Goal: Information Seeking & Learning: Check status

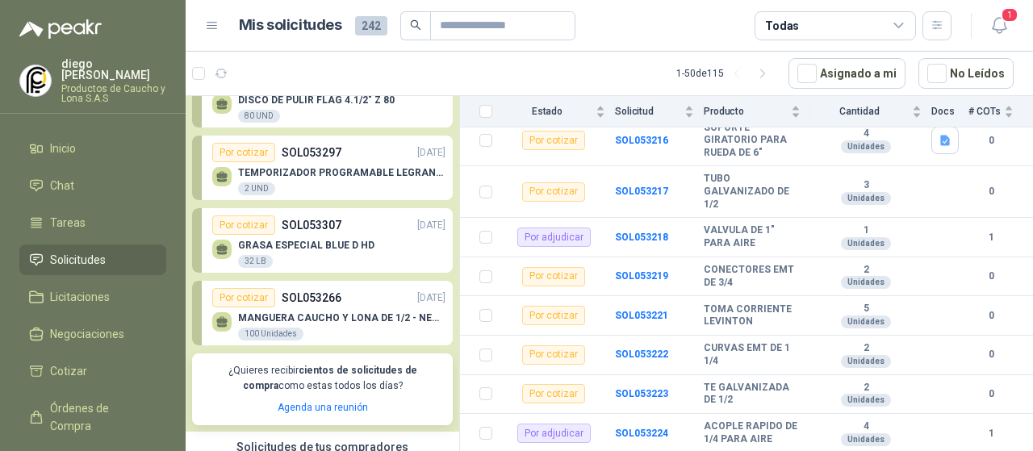
scroll to position [81, 0]
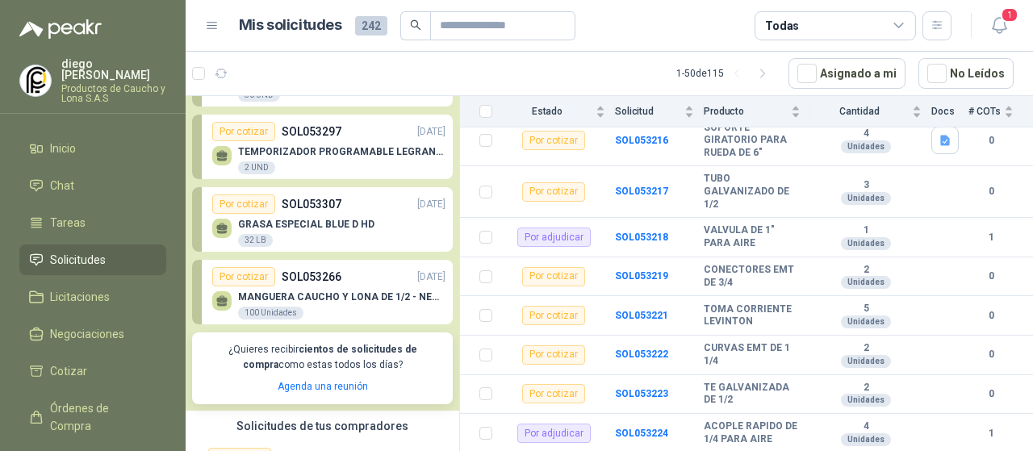
click at [335, 296] on p "MANGUERA CAUCHO Y LONA DE 1/2 - NEGRA" at bounding box center [341, 296] width 207 height 11
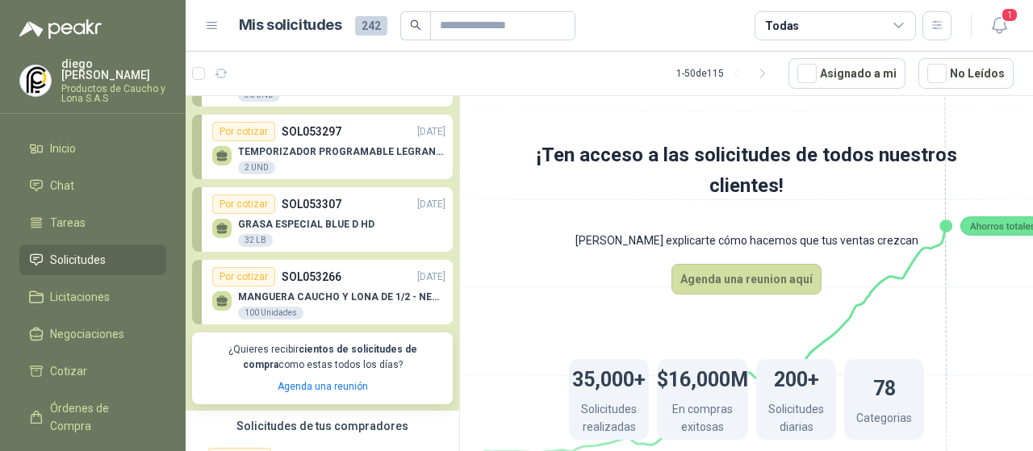
click at [335, 296] on p "MANGUERA CAUCHO Y LONA DE 1/2 - NEGRA" at bounding box center [341, 296] width 207 height 11
click at [381, 291] on p "MANGUERA CAUCHO Y LONA DE 1/2 - NEGRA" at bounding box center [341, 296] width 207 height 11
click at [253, 277] on div "Por cotizar" at bounding box center [243, 276] width 63 height 19
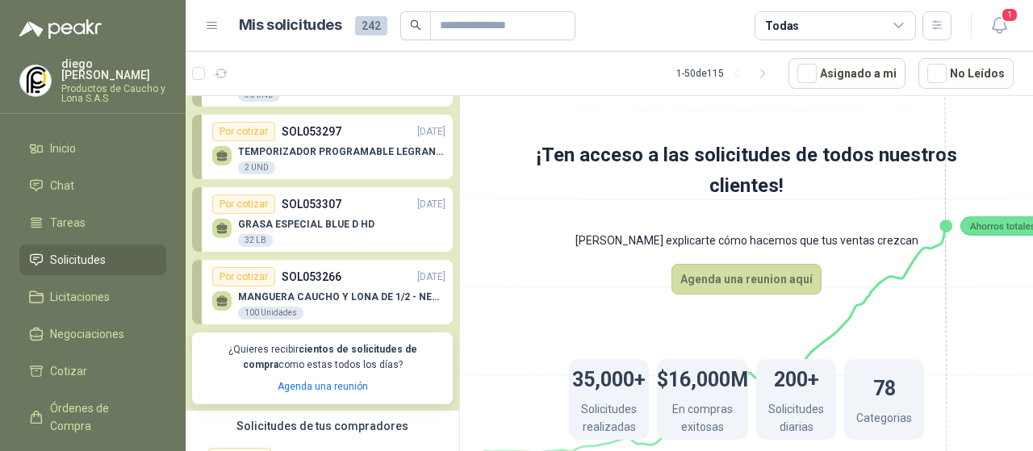
click at [253, 277] on div "Por cotizar" at bounding box center [243, 276] width 63 height 19
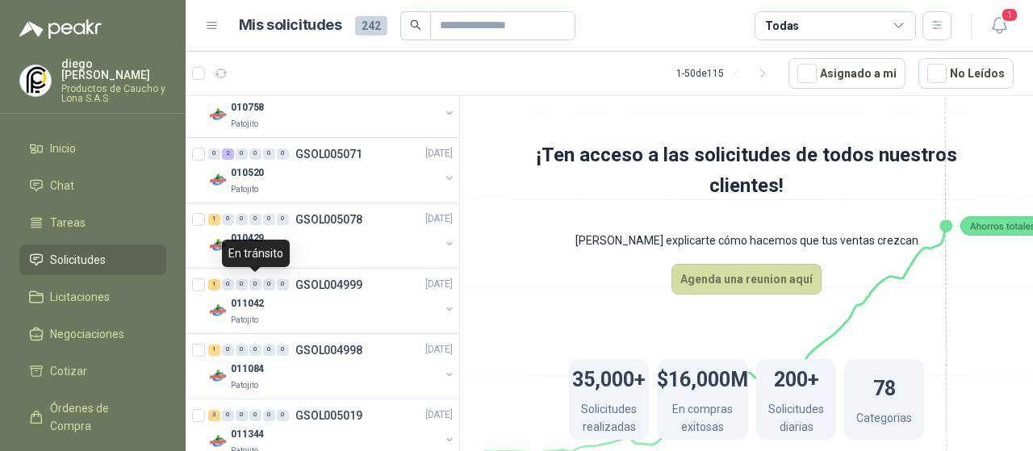
scroll to position [727, 0]
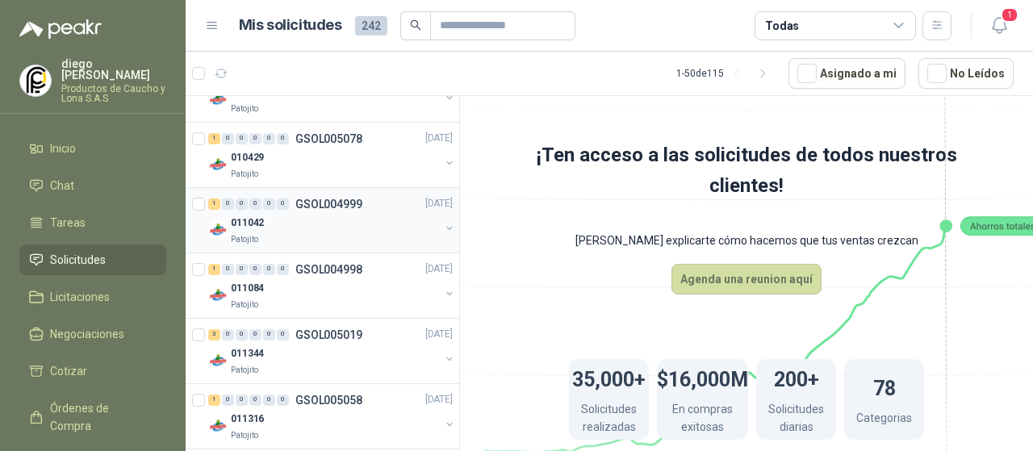
click at [286, 199] on div "0" at bounding box center [283, 204] width 12 height 11
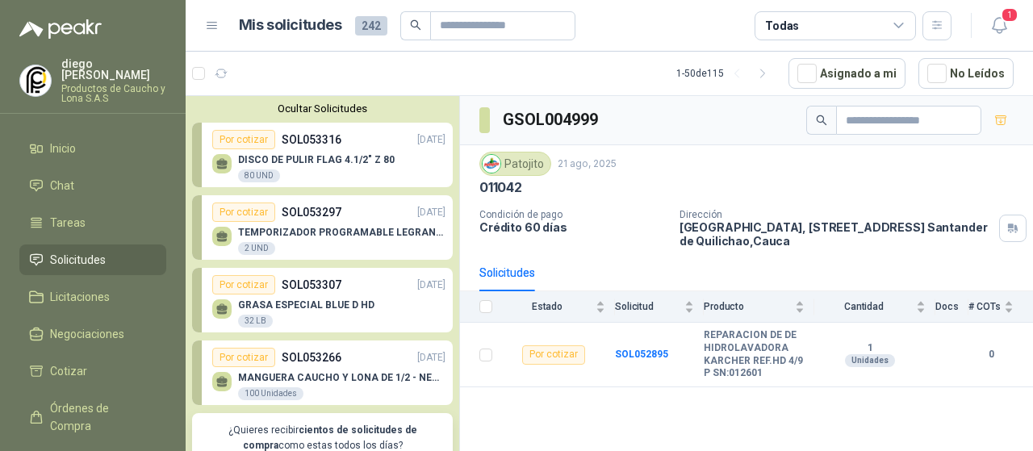
click at [387, 295] on div "GRASA ESPECIAL BLUE D HD 32 LB" at bounding box center [328, 312] width 233 height 34
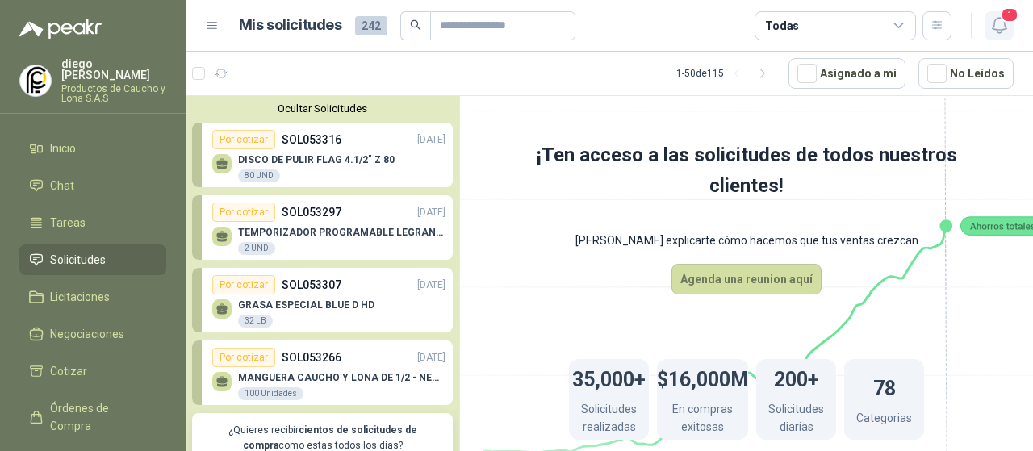
click at [1002, 36] on button "1" at bounding box center [999, 25] width 29 height 29
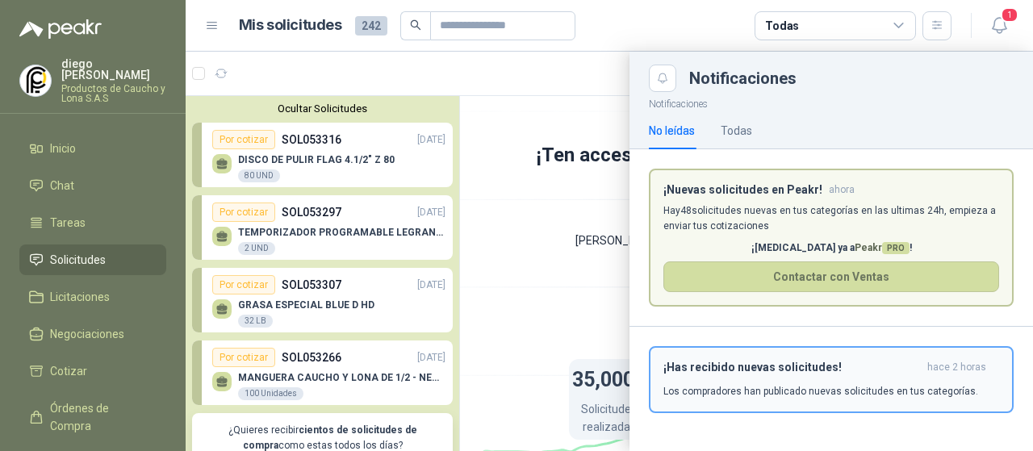
click at [760, 392] on p "Los compradores han publicado nuevas solicitudes en tus categorías." at bounding box center [821, 391] width 315 height 15
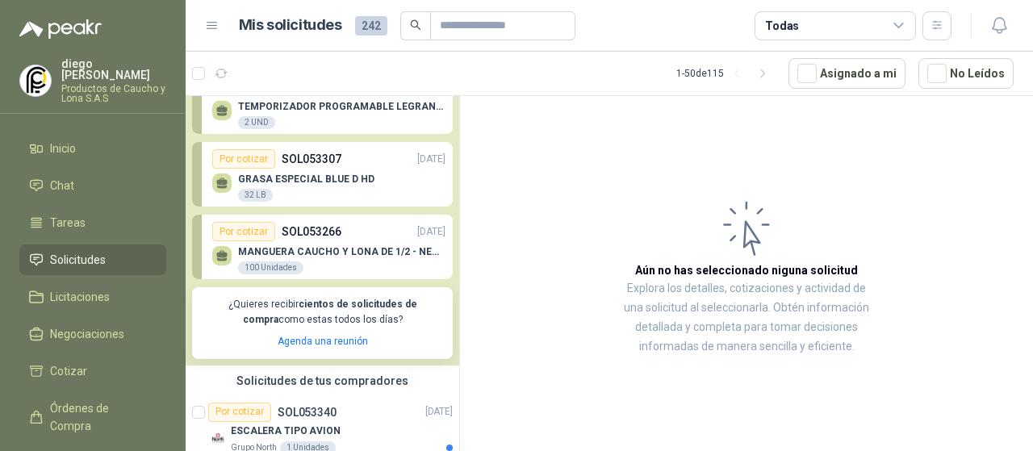
scroll to position [81, 0]
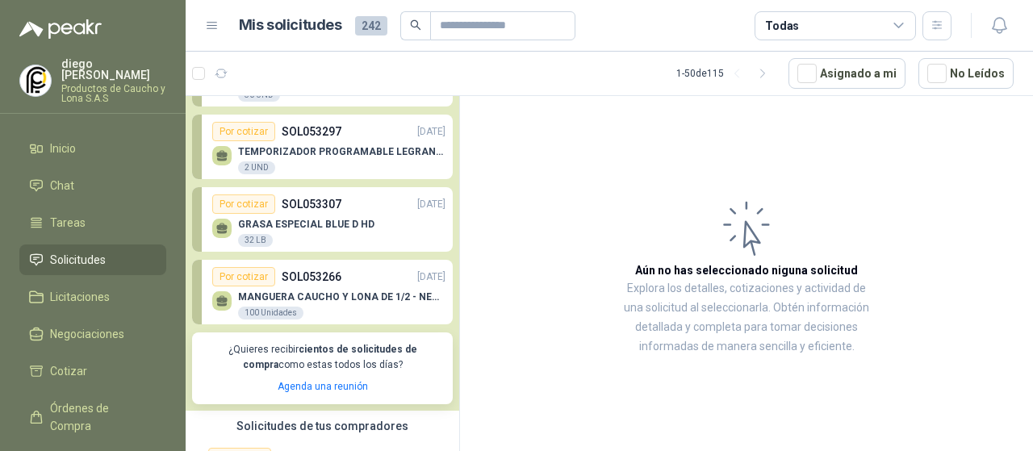
click at [366, 293] on p "MANGUERA CAUCHO Y LONA DE 1/2 - NEGRA" at bounding box center [341, 296] width 207 height 11
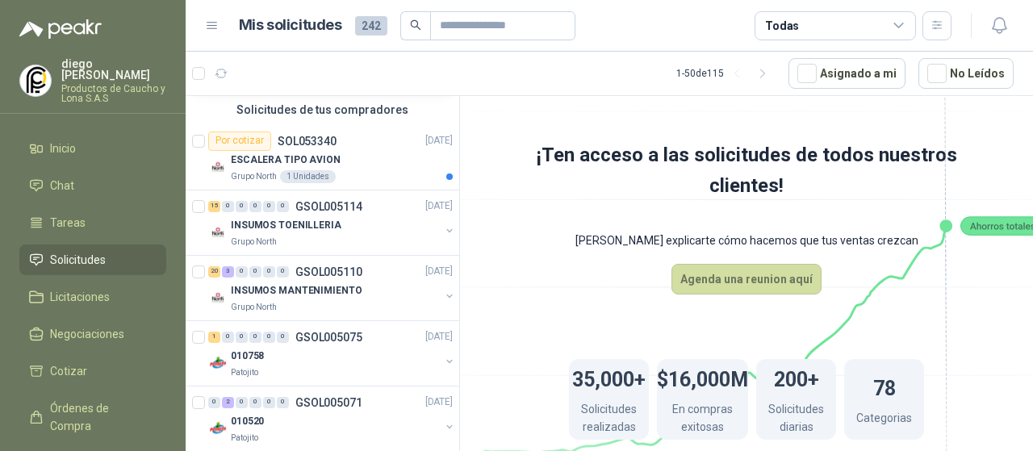
scroll to position [353, 0]
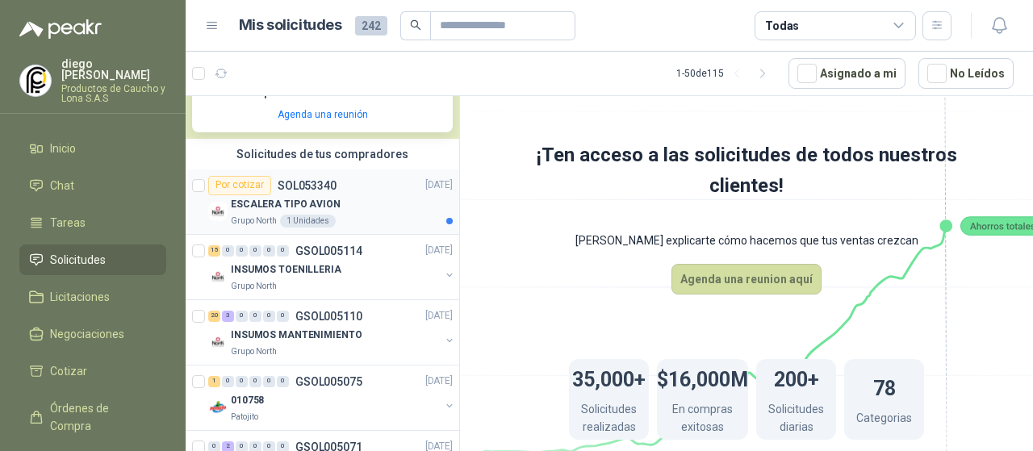
click at [383, 195] on div "ESCALERA TIPO AVION" at bounding box center [342, 204] width 222 height 19
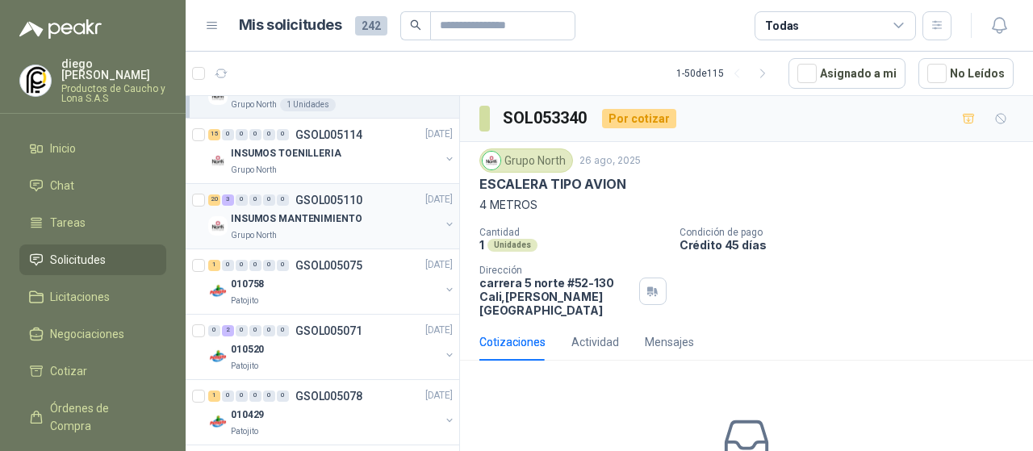
scroll to position [475, 0]
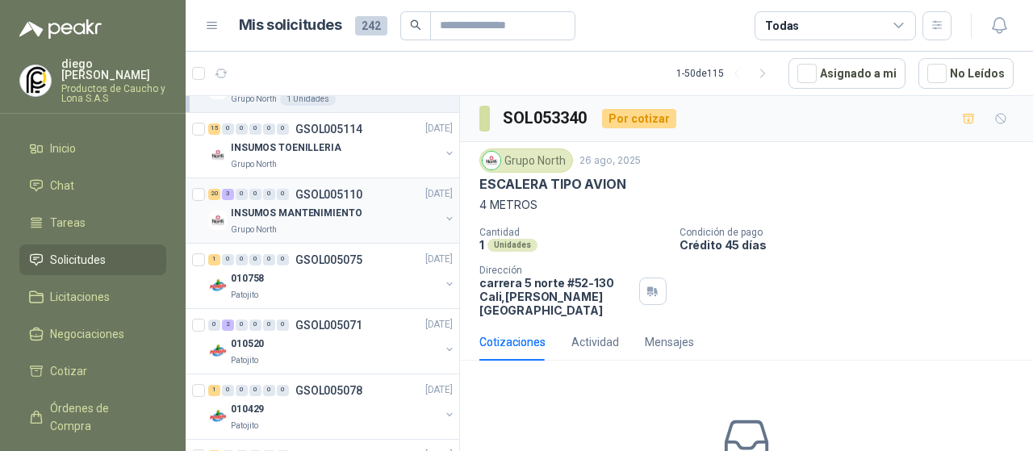
click at [368, 226] on div "Grupo North" at bounding box center [335, 230] width 209 height 13
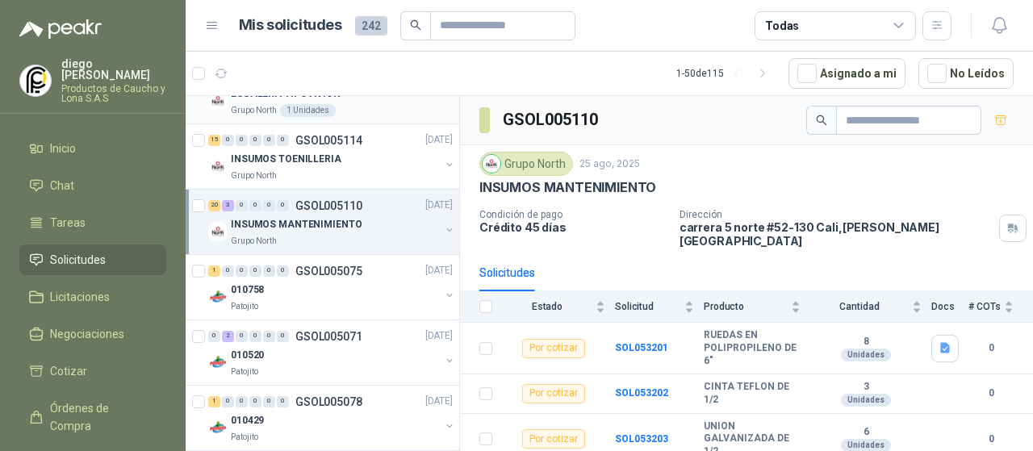
scroll to position [430, 0]
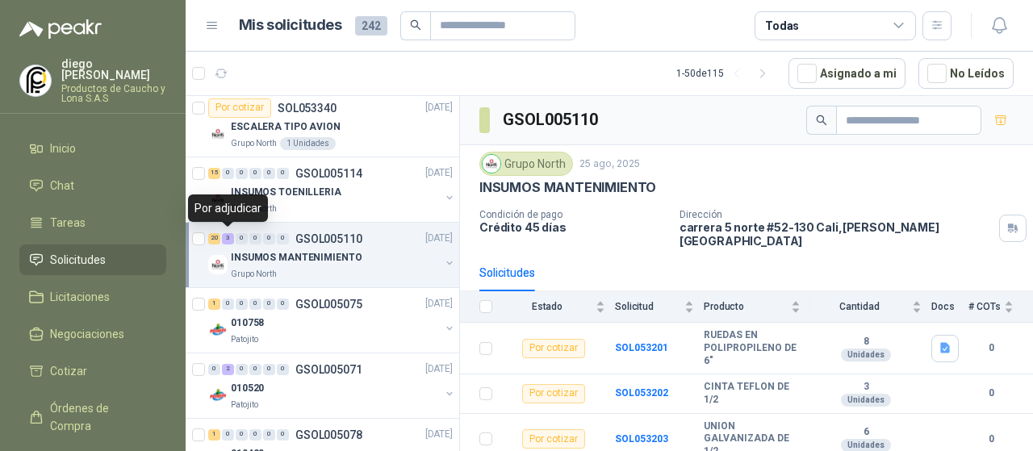
click at [223, 235] on div "3" at bounding box center [228, 238] width 12 height 11
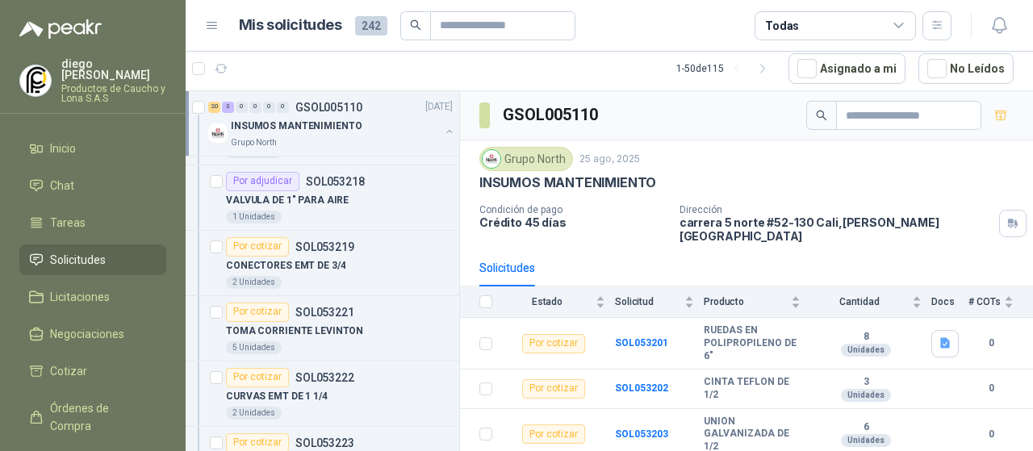
scroll to position [1534, 0]
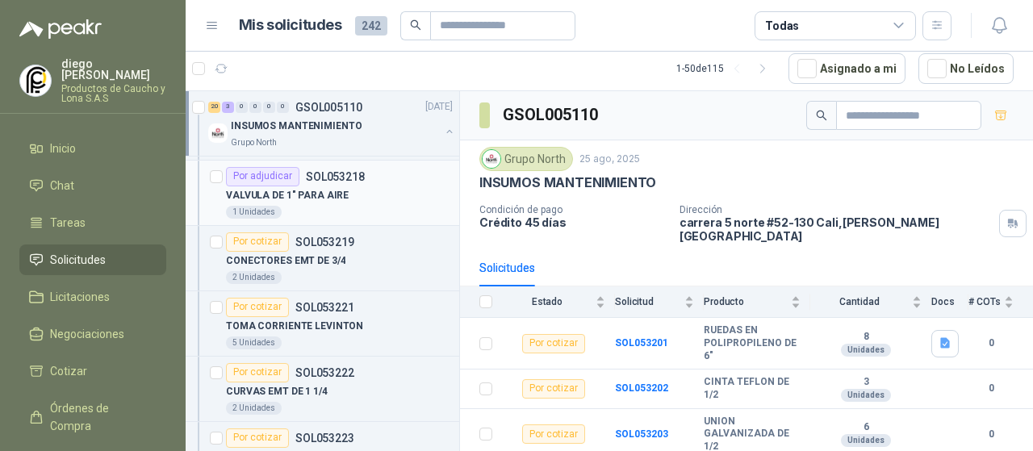
click at [375, 186] on div "VALVULA DE 1" PARA AIRE" at bounding box center [339, 195] width 227 height 19
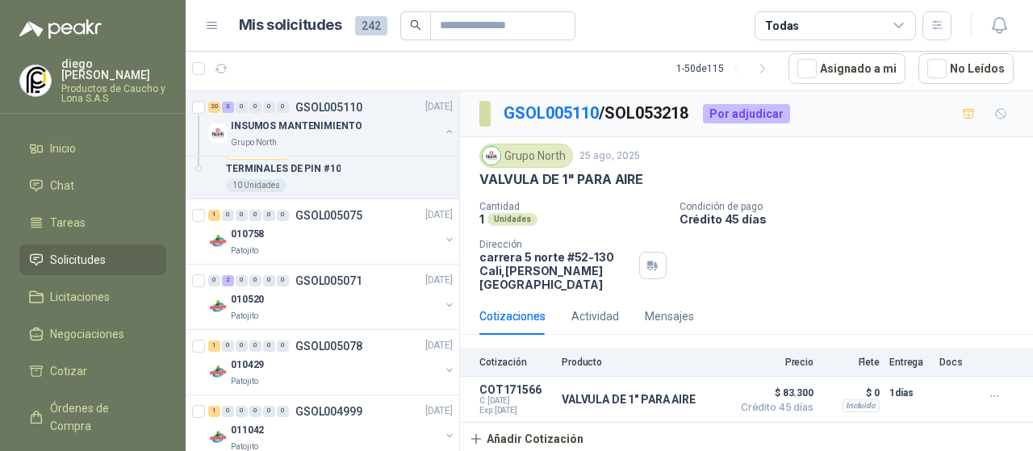
scroll to position [2099, 0]
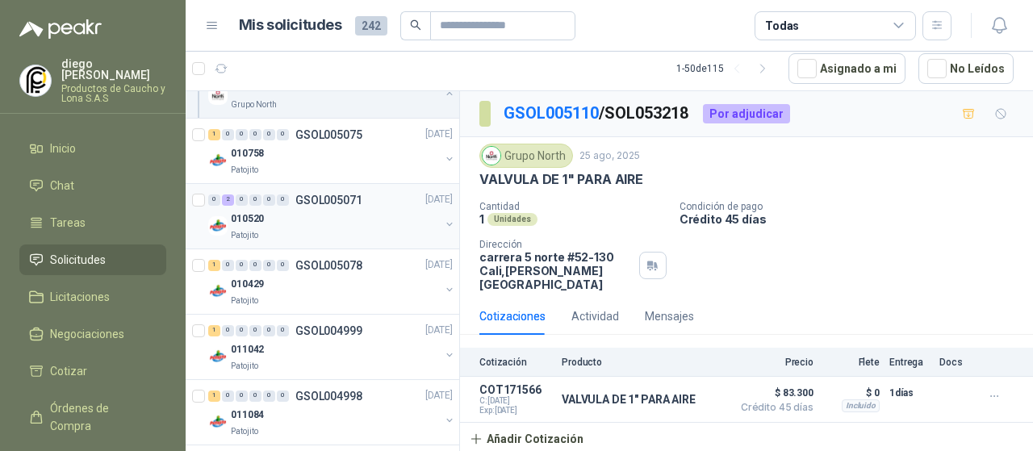
click at [370, 210] on div "010520" at bounding box center [335, 219] width 209 height 19
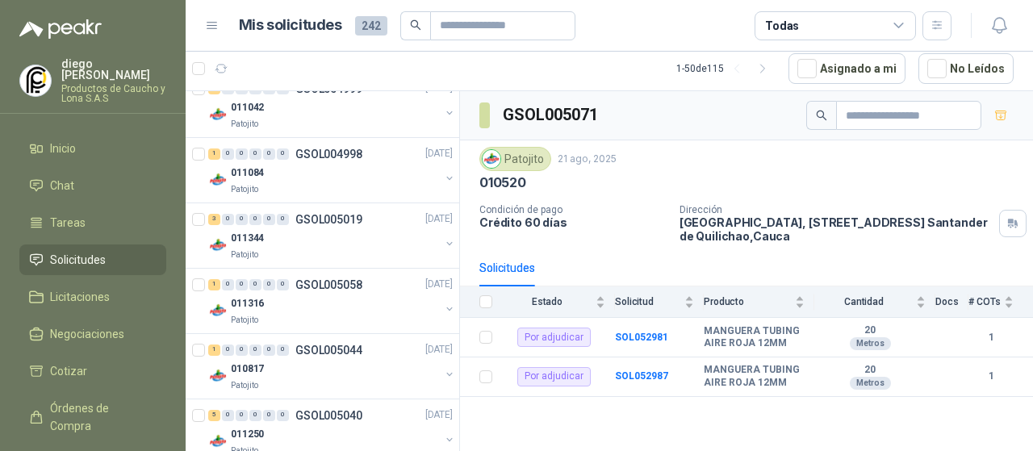
scroll to position [2422, 0]
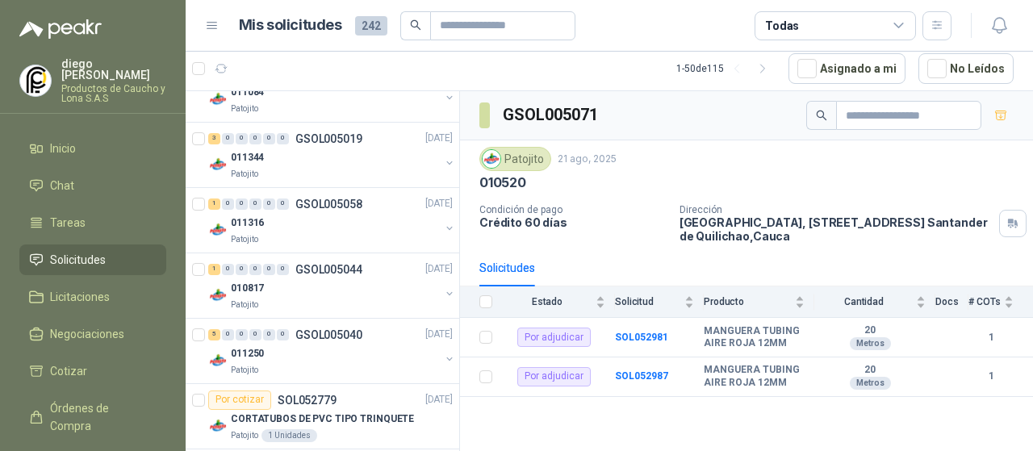
click at [370, 214] on div "011316" at bounding box center [335, 223] width 209 height 19
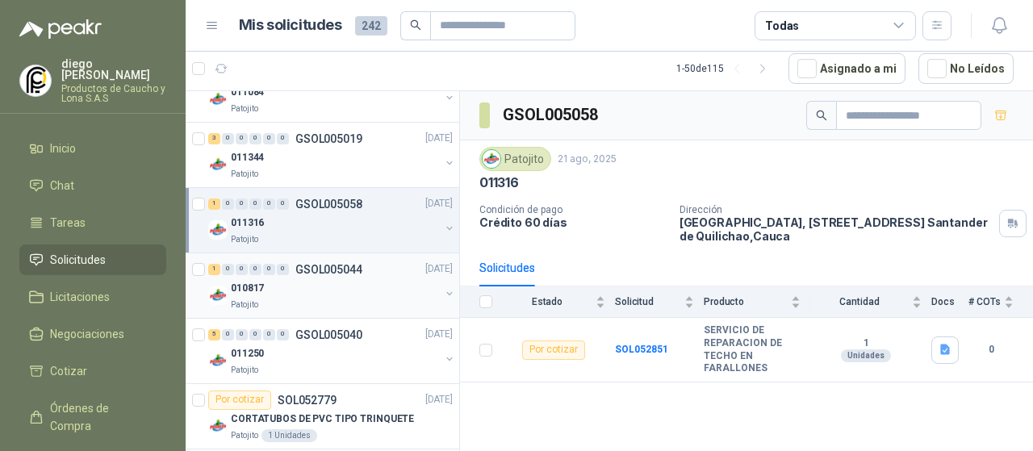
click at [391, 299] on div "Patojito" at bounding box center [335, 305] width 209 height 13
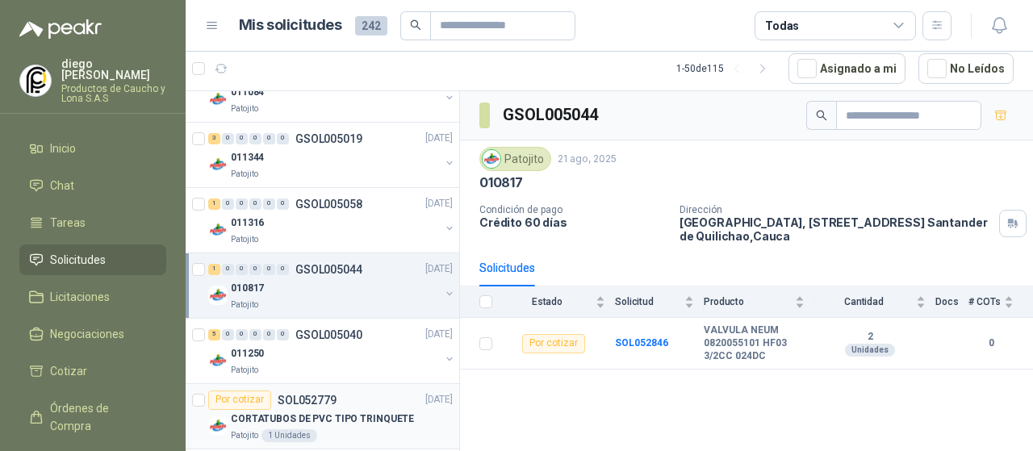
click at [354, 410] on div "CORTATUBOS DE PVC TIPO TRINQUETE" at bounding box center [342, 419] width 222 height 19
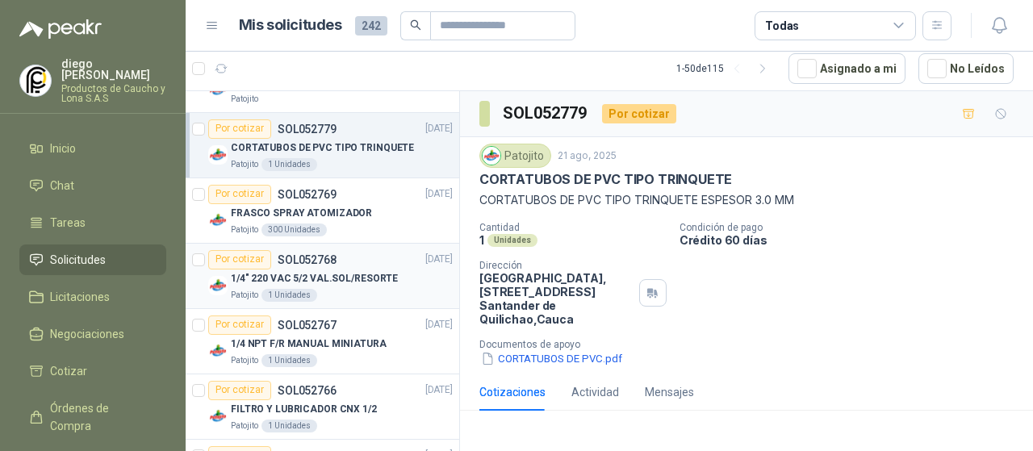
scroll to position [2745, 0]
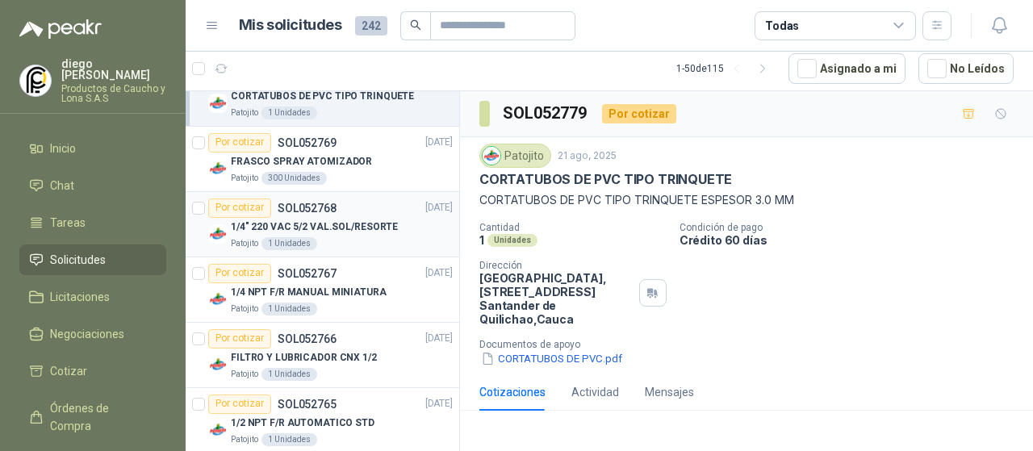
click at [371, 237] on div "Patojito 1 Unidades" at bounding box center [342, 243] width 222 height 13
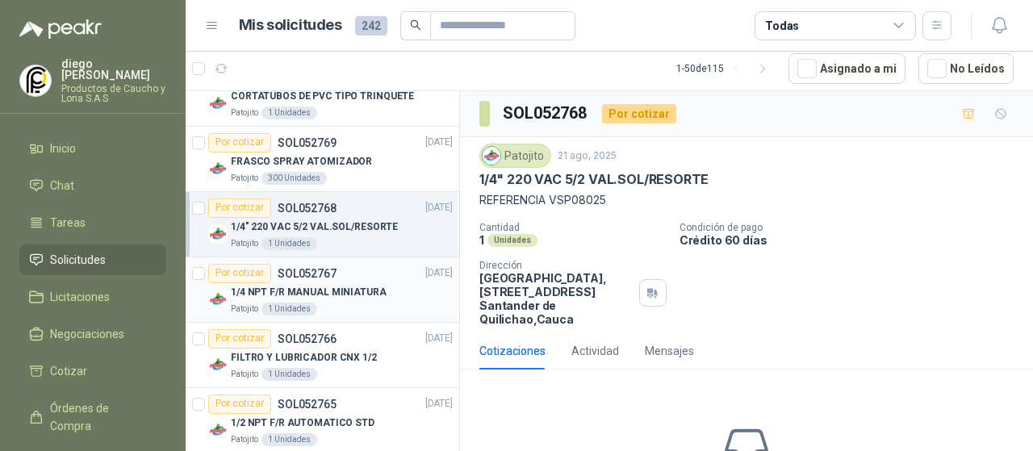
click at [367, 265] on div "Por cotizar SOL052767 [DATE]" at bounding box center [330, 273] width 245 height 19
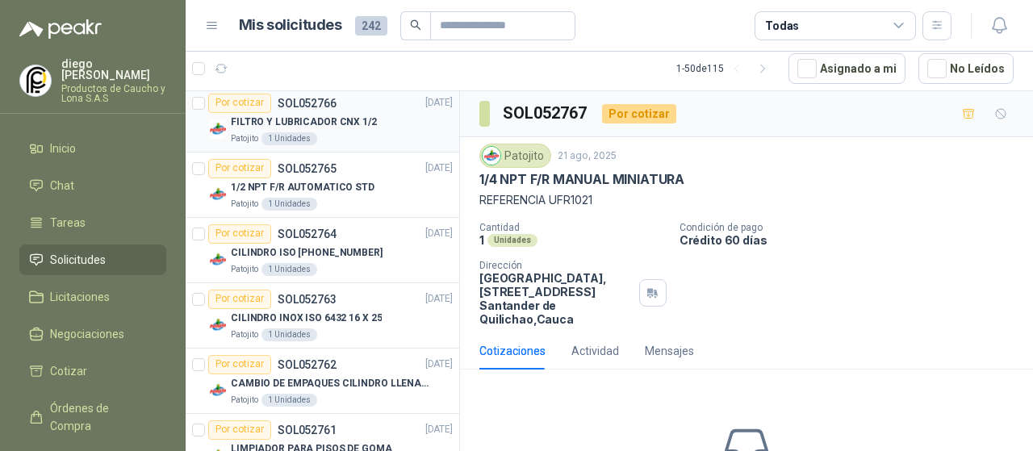
scroll to position [2987, 0]
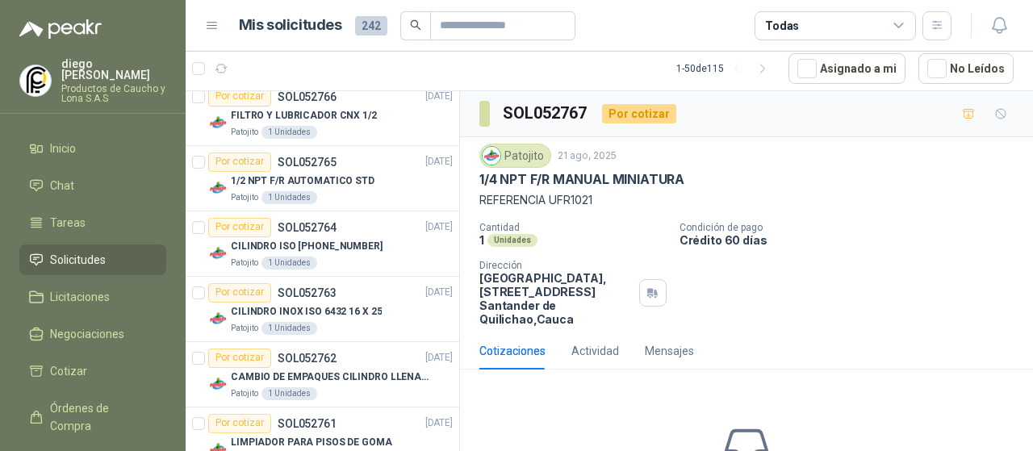
click at [91, 84] on p "Productos de Caucho y Lona S.A.S" at bounding box center [113, 93] width 105 height 19
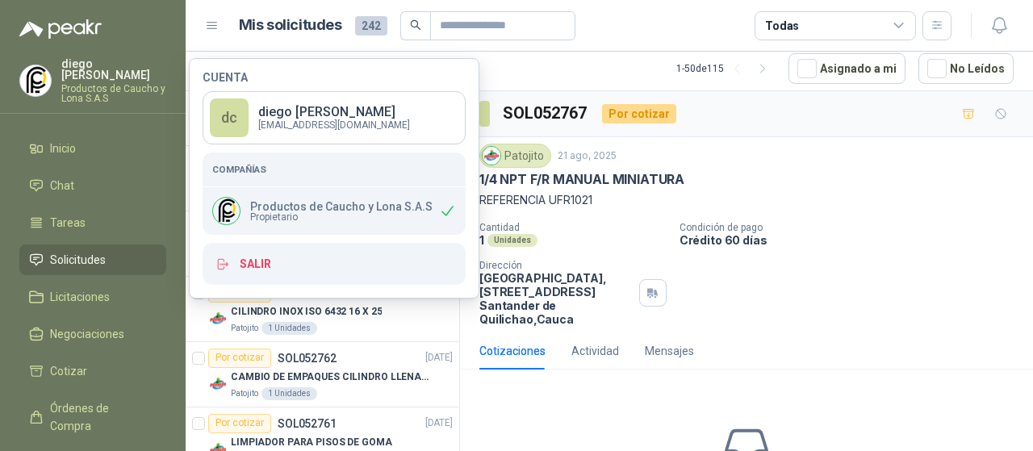
click at [305, 206] on p "Productos de Caucho y Lona S.A.S" at bounding box center [341, 206] width 182 height 11
click at [299, 175] on h5 "Compañías" at bounding box center [334, 169] width 244 height 15
click at [242, 168] on h5 "Compañías" at bounding box center [334, 169] width 244 height 15
click at [298, 120] on p "[EMAIL_ADDRESS][DOMAIN_NAME]" at bounding box center [334, 125] width 152 height 10
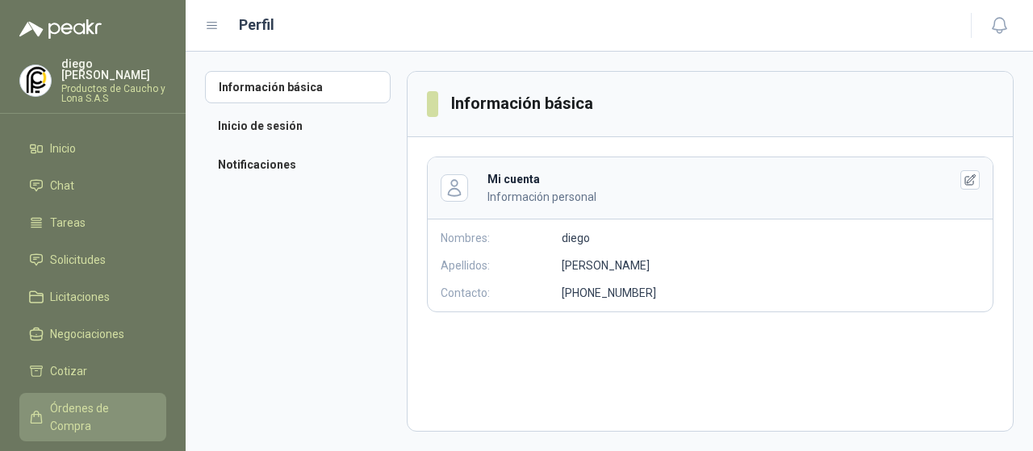
click at [77, 400] on span "Órdenes de Compra" at bounding box center [100, 418] width 101 height 36
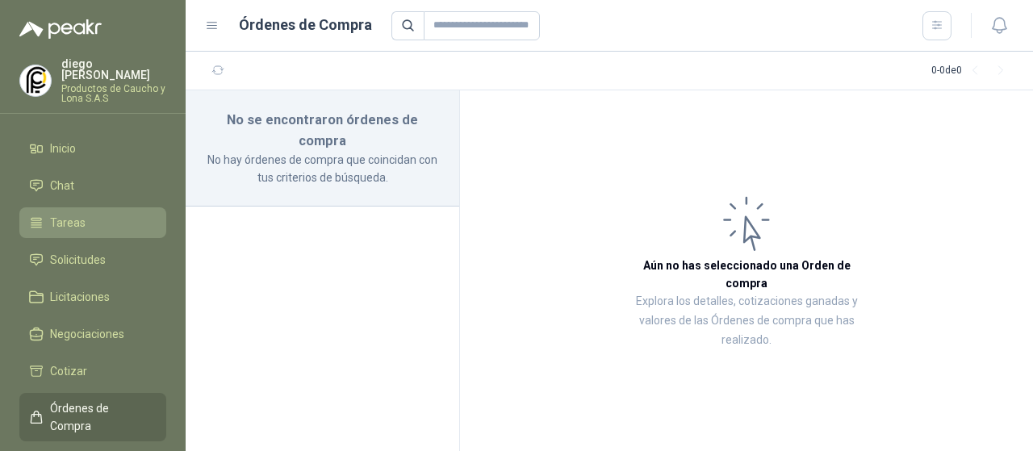
click at [154, 214] on li "Tareas" at bounding box center [93, 223] width 128 height 18
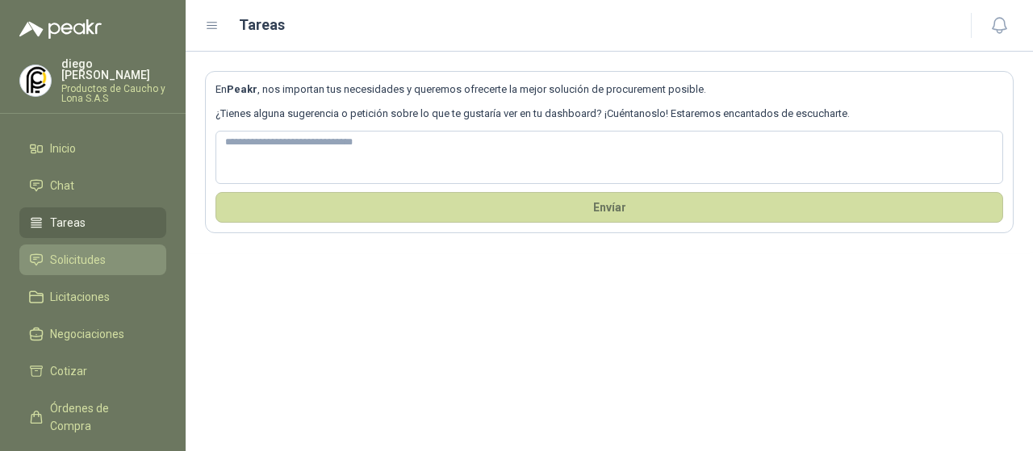
click at [129, 245] on link "Solicitudes" at bounding box center [92, 260] width 147 height 31
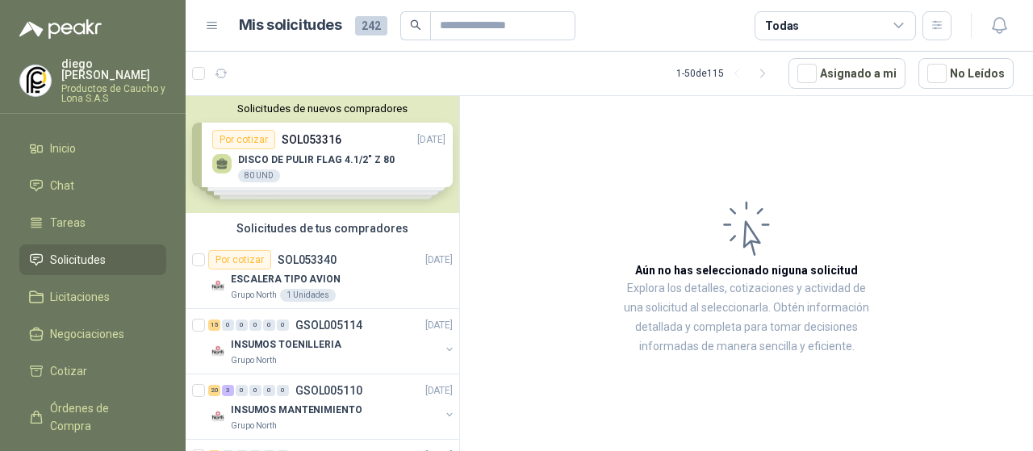
click at [266, 178] on div "Solicitudes de nuevos compradores Por cotizar SOL053316 [DATE] DISCO DE PULIR F…" at bounding box center [323, 154] width 274 height 117
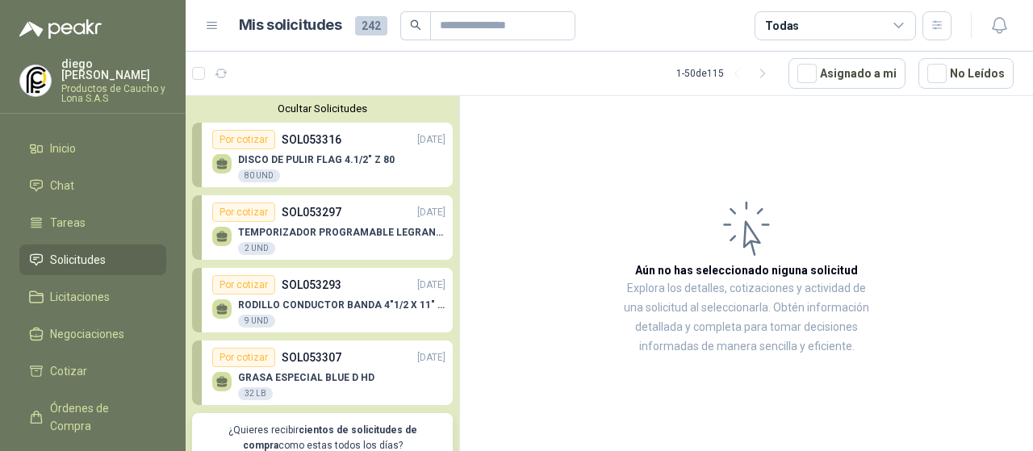
click at [280, 162] on p "DISCO DE PULIR FLAG 4.1/2" Z 80" at bounding box center [316, 159] width 157 height 11
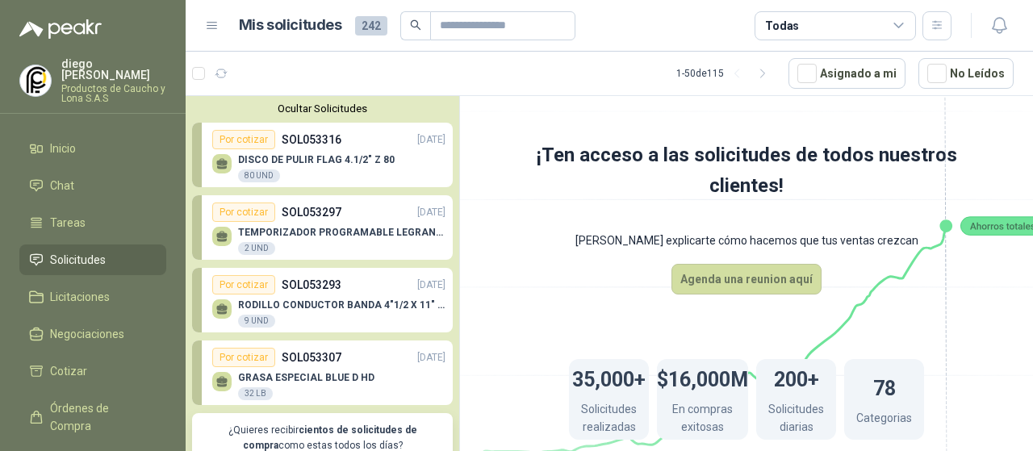
click at [304, 225] on div "TEMPORIZADOR PROGRAMABLE LEGRAN/TAP-D21 2 UND" at bounding box center [328, 239] width 233 height 34
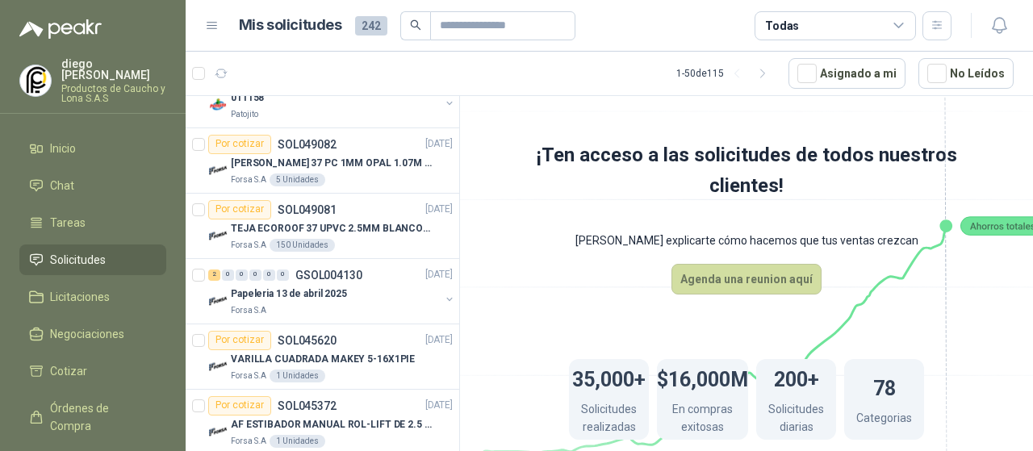
scroll to position [3344, 0]
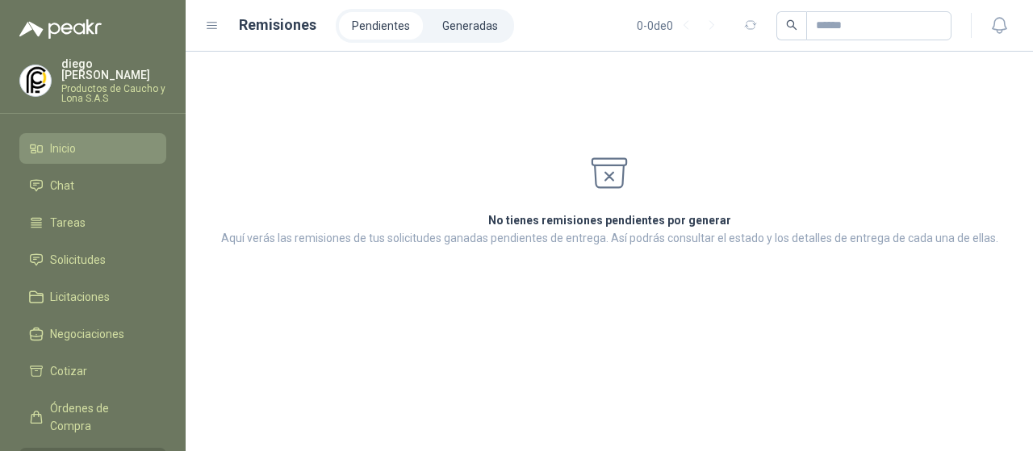
click at [76, 140] on span "Inicio" at bounding box center [63, 149] width 26 height 18
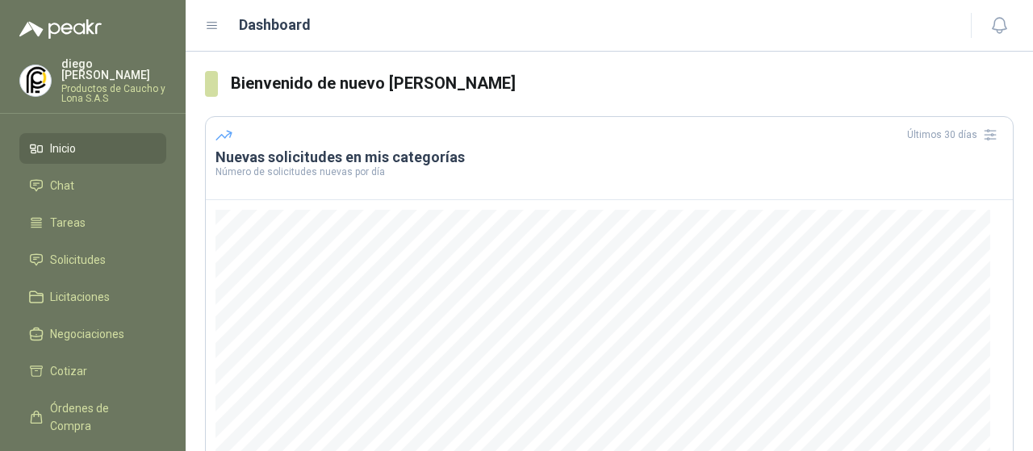
click at [215, 27] on icon at bounding box center [212, 26] width 15 height 15
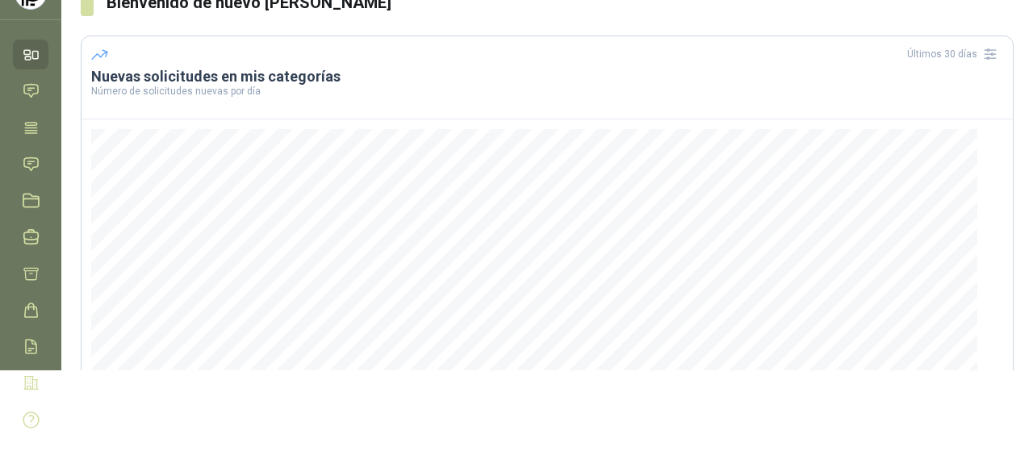
scroll to position [77, 0]
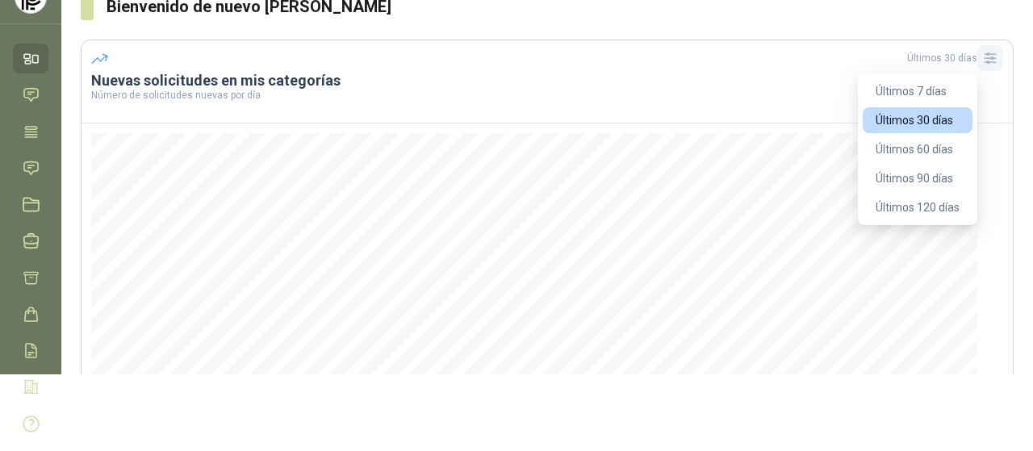
click at [982, 65] on icon "button" at bounding box center [990, 58] width 16 height 16
click at [949, 93] on button "Últimos 7 días" at bounding box center [918, 91] width 110 height 26
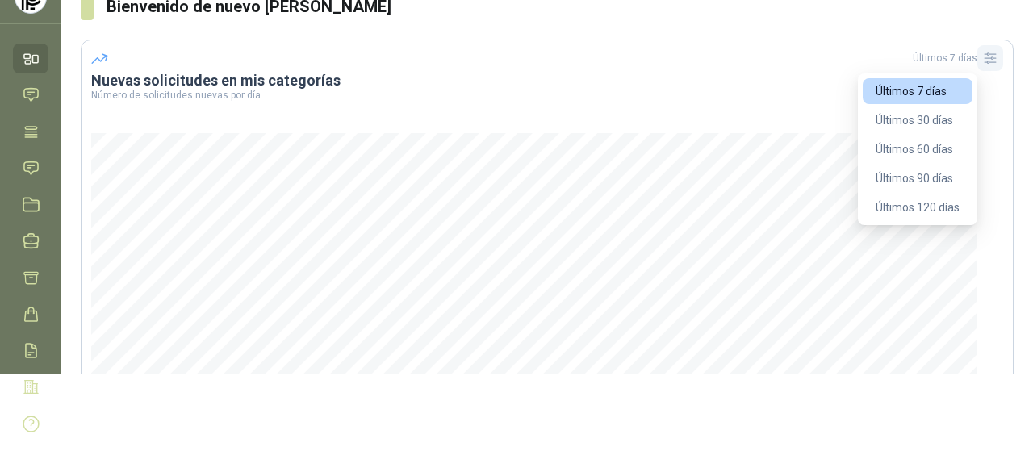
click at [982, 60] on icon "button" at bounding box center [990, 58] width 16 height 16
click at [956, 197] on button "Últimos 120 días" at bounding box center [918, 208] width 110 height 26
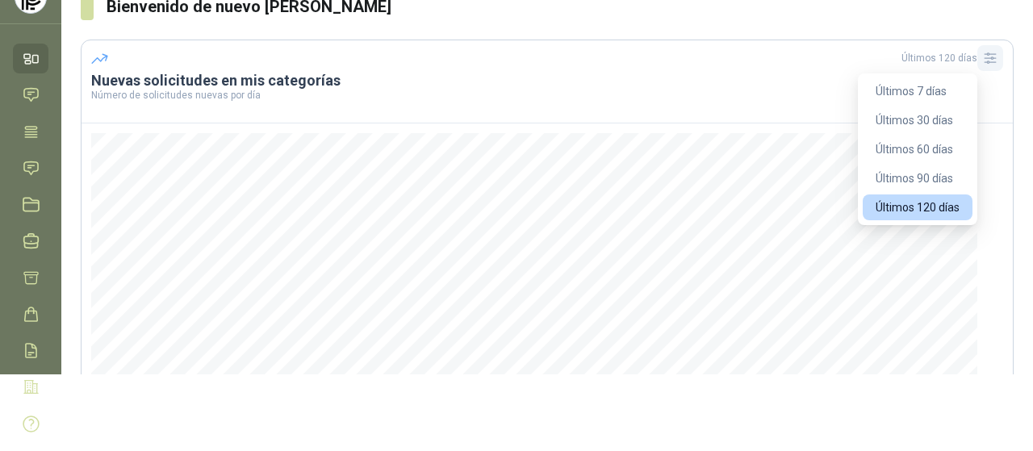
click at [985, 61] on icon "button" at bounding box center [990, 58] width 11 height 10
click at [936, 110] on button "Últimos 30 días" at bounding box center [918, 120] width 110 height 26
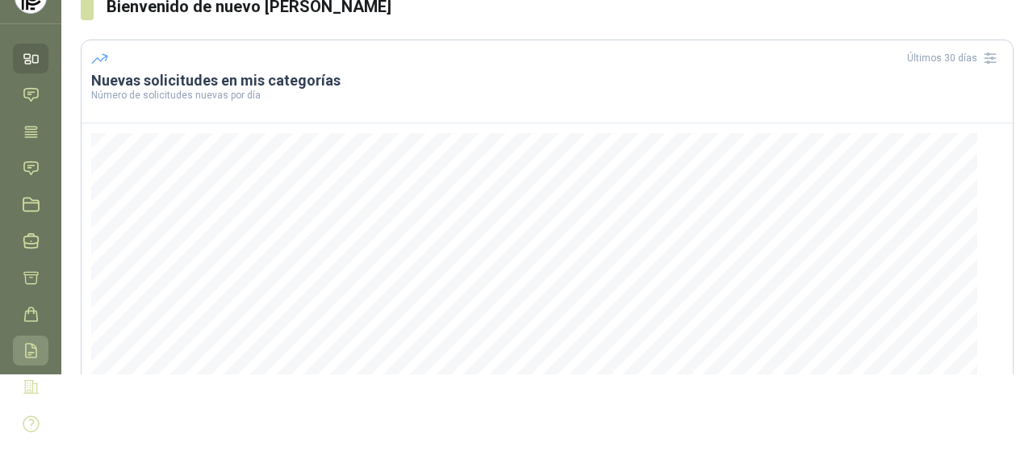
click at [41, 336] on link "Remisiones" at bounding box center [31, 351] width 36 height 30
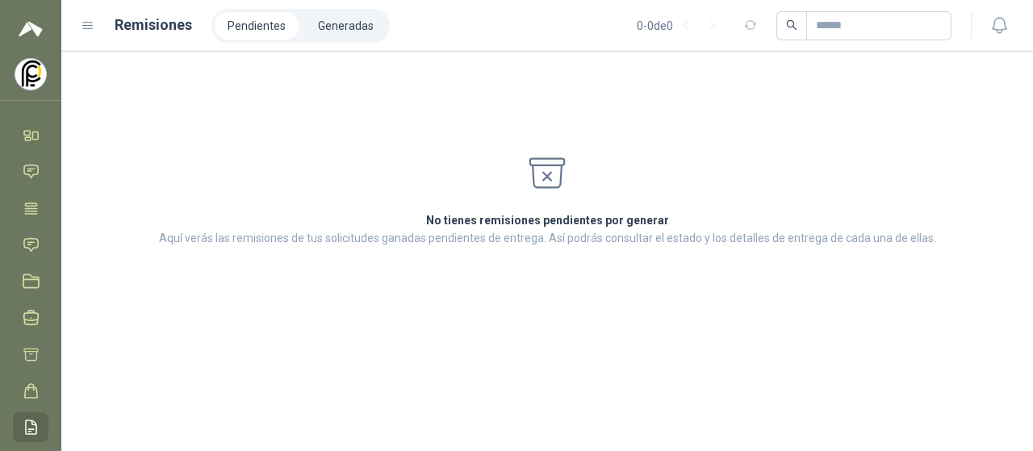
click at [48, 380] on ul "Inicio Chat Tareas Solicitudes Licitaciones Negociaciones Cotizar Órdenes de Co…" at bounding box center [30, 321] width 61 height 402
click at [32, 397] on icon at bounding box center [31, 391] width 13 height 14
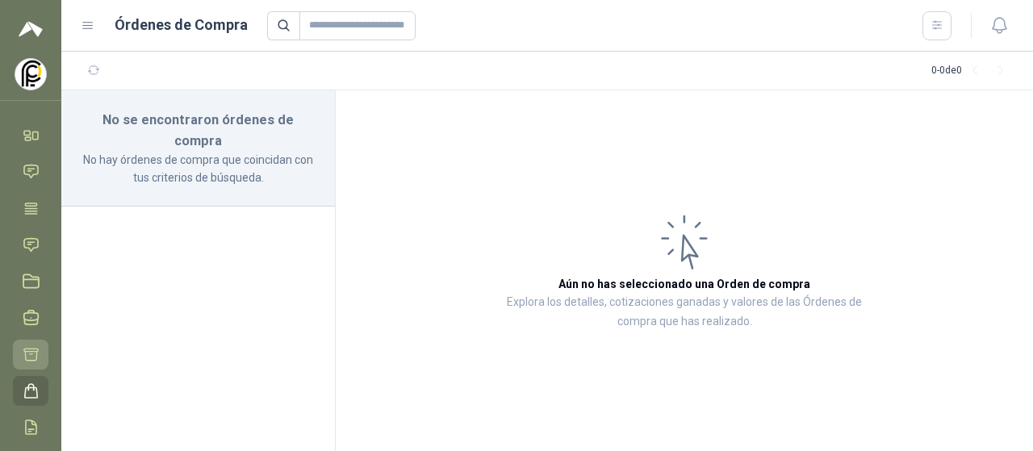
click at [42, 364] on link "Cotizar" at bounding box center [31, 355] width 36 height 30
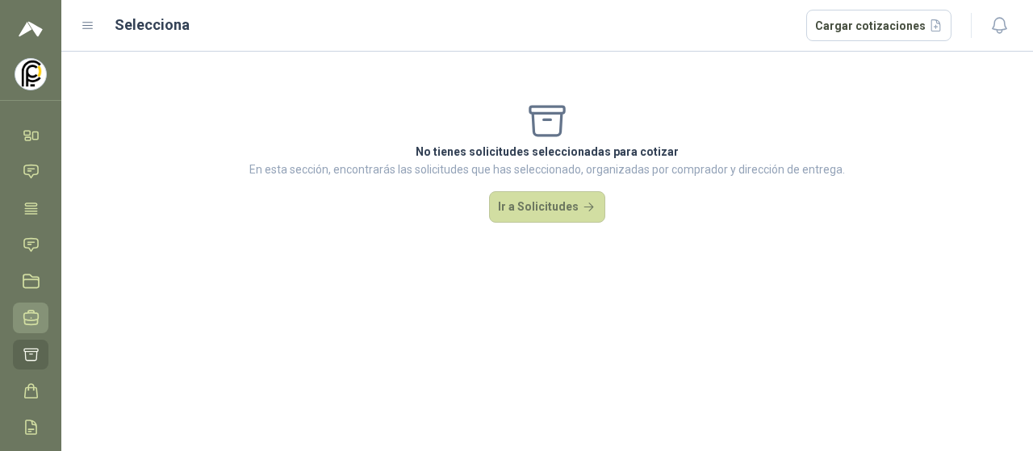
click at [42, 331] on link "Negociaciones" at bounding box center [31, 318] width 36 height 30
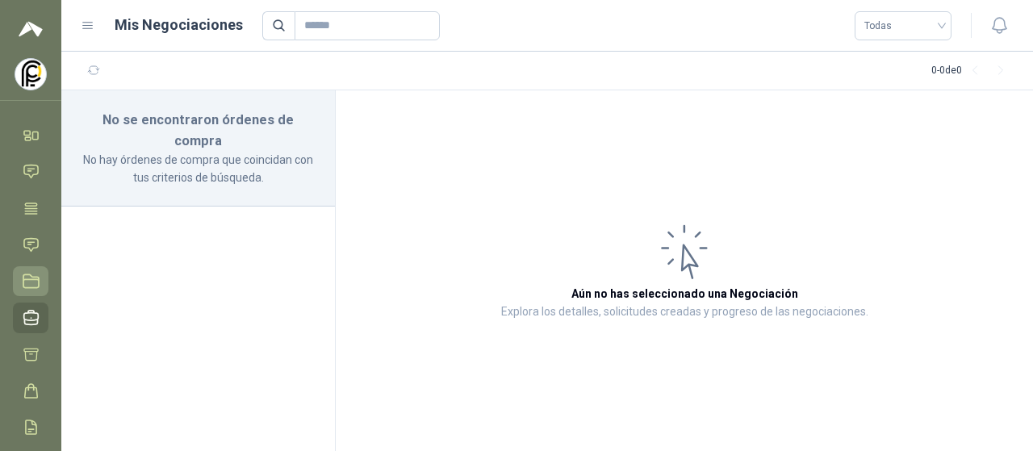
click at [36, 281] on icon at bounding box center [31, 281] width 17 height 17
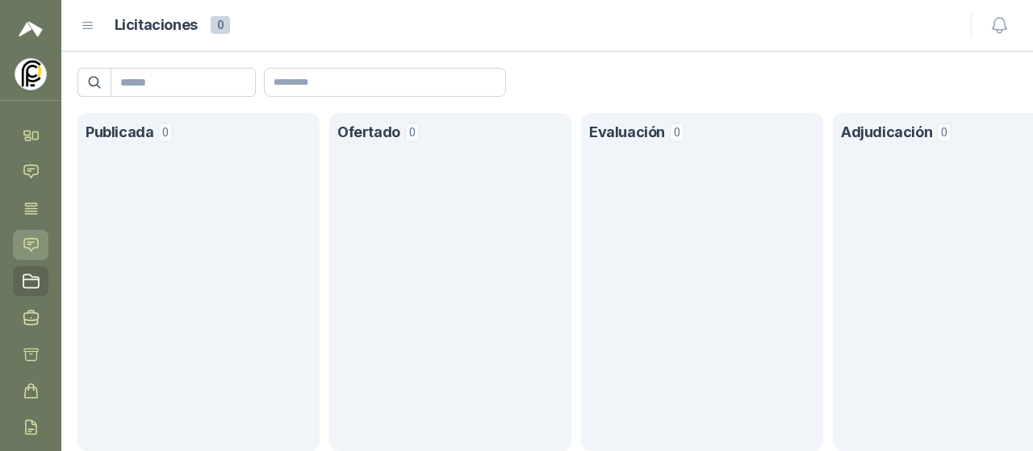
click at [44, 240] on link "Solicitudes" at bounding box center [31, 245] width 36 height 30
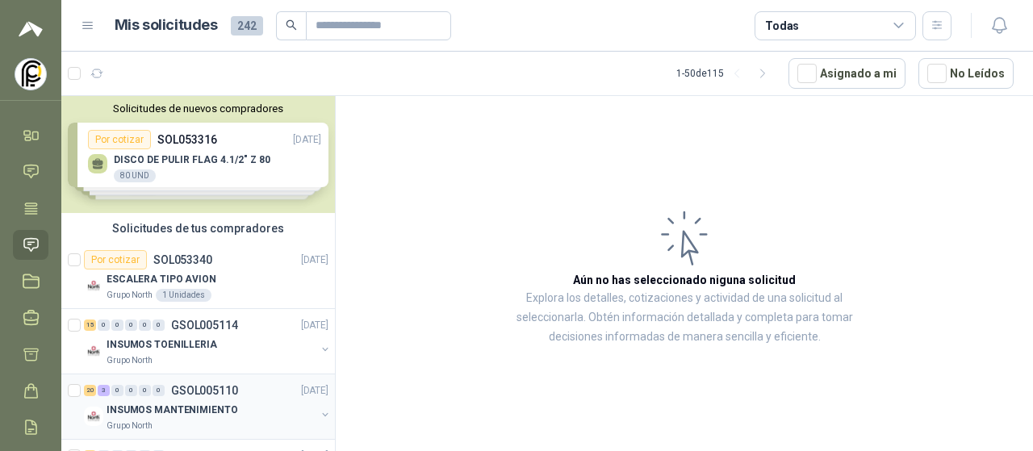
click at [176, 412] on p "INSUMOS MANTENIMIENTO" at bounding box center [172, 410] width 131 height 15
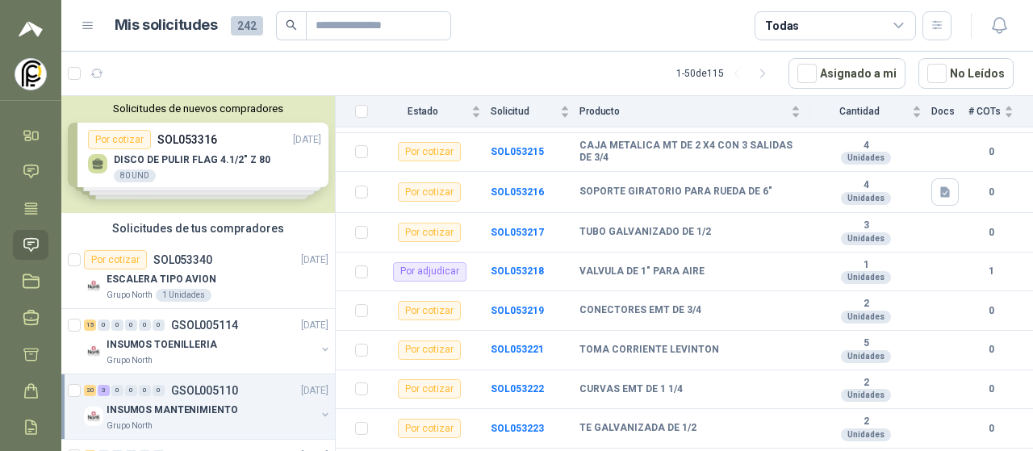
scroll to position [727, 0]
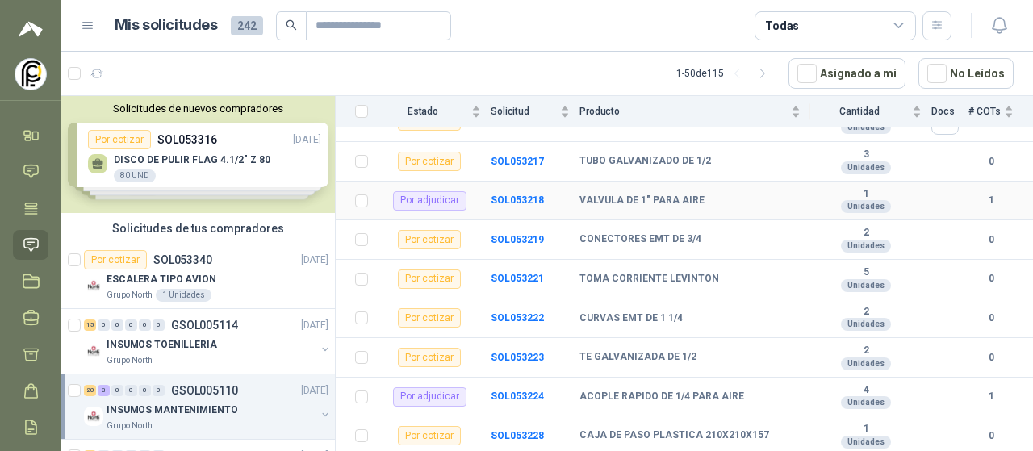
click at [407, 201] on div "Por adjudicar" at bounding box center [429, 200] width 73 height 19
click at [410, 195] on div "Por adjudicar" at bounding box center [429, 200] width 73 height 19
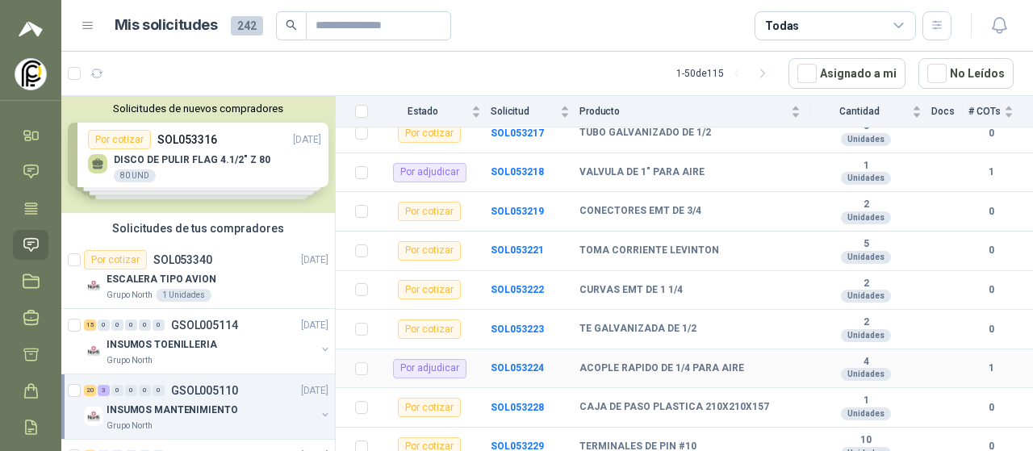
scroll to position [759, 0]
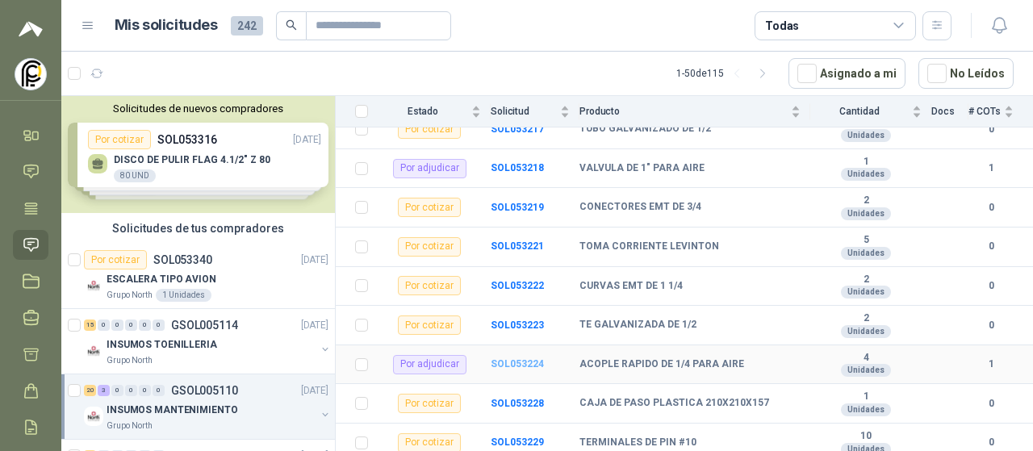
click at [505, 358] on b "SOL053224" at bounding box center [517, 363] width 53 height 11
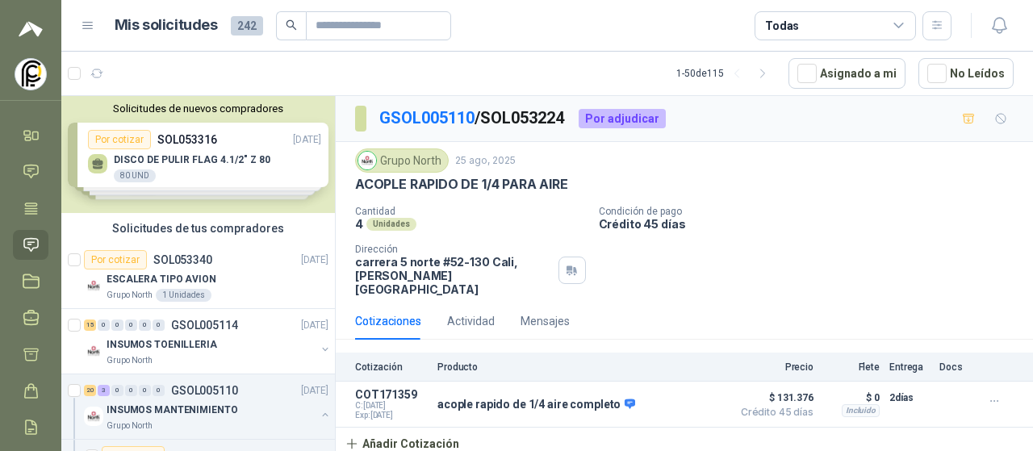
click at [90, 23] on icon at bounding box center [88, 26] width 15 height 15
click at [0, 0] on img at bounding box center [0, 0] width 0 height 0
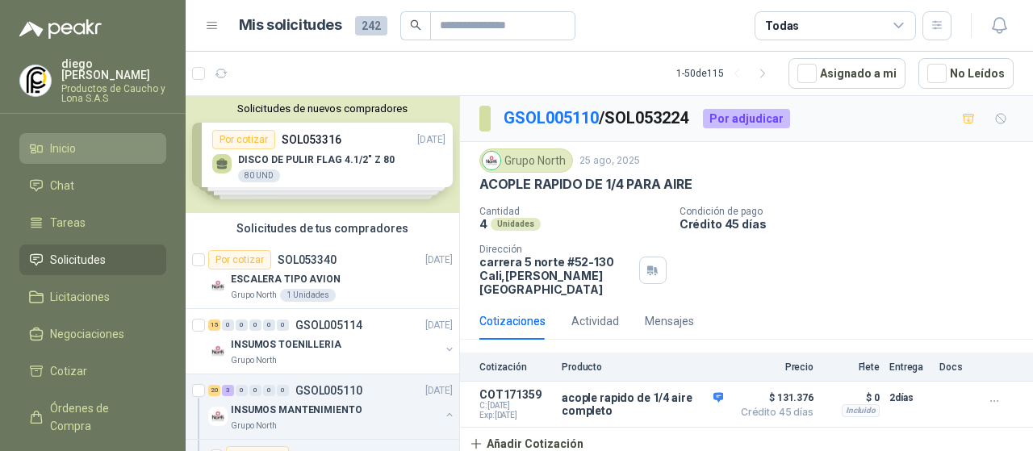
click at [78, 140] on li "Inicio" at bounding box center [93, 149] width 128 height 18
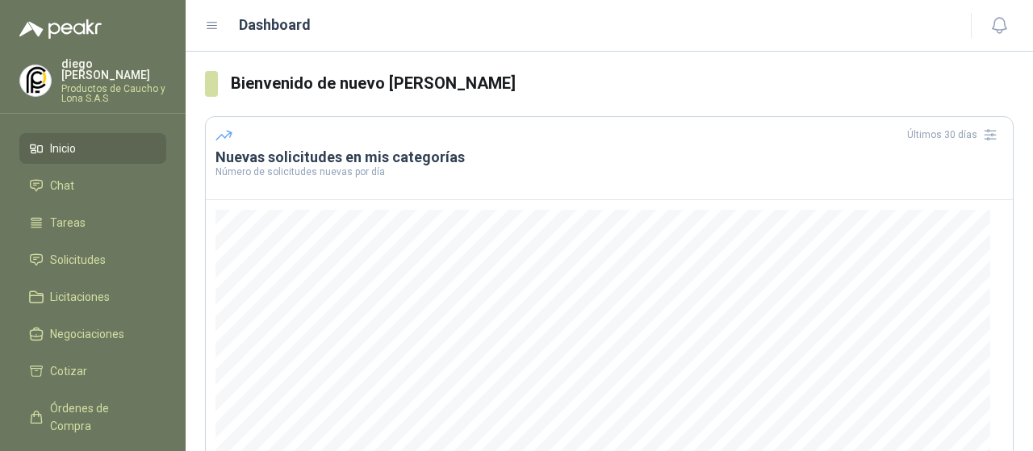
click at [229, 31] on div "Dashboard" at bounding box center [578, 25] width 747 height 23
click at [210, 28] on icon at bounding box center [212, 26] width 10 height 6
